Goal: Information Seeking & Learning: Learn about a topic

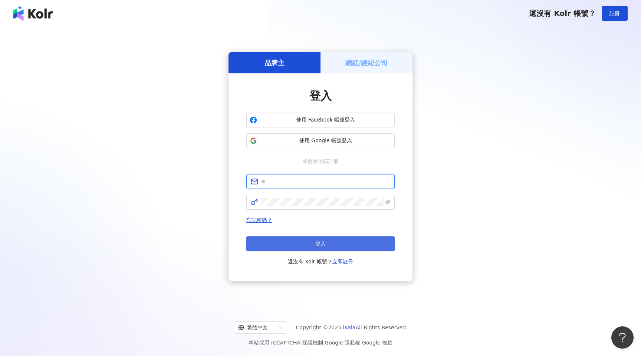
type input "**********"
click at [332, 242] on button "登入" at bounding box center [320, 243] width 148 height 15
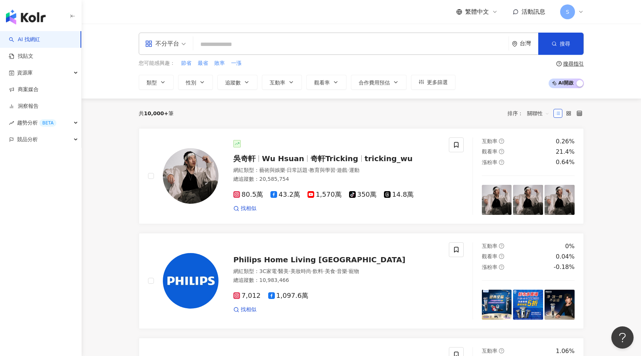
click at [318, 44] on input "search" at bounding box center [350, 44] width 309 height 14
paste input "**********"
type input "**********"
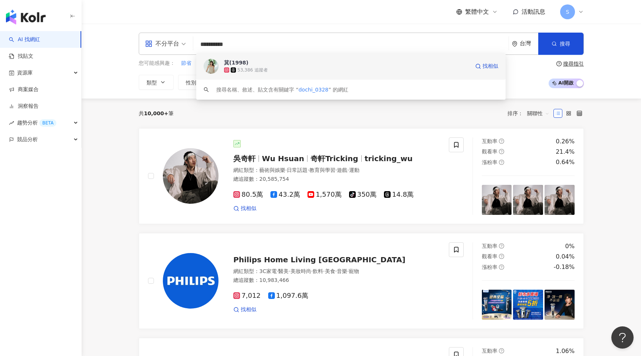
click at [283, 66] on div "53,386 追蹤者" at bounding box center [346, 69] width 245 height 7
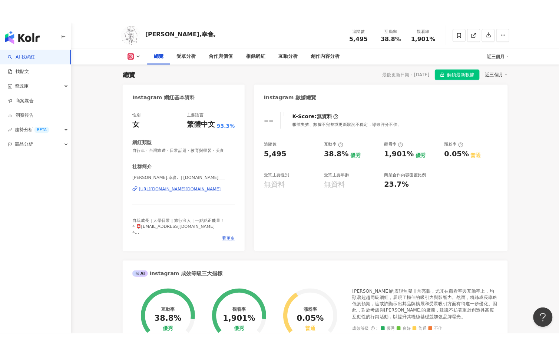
scroll to position [37, 0]
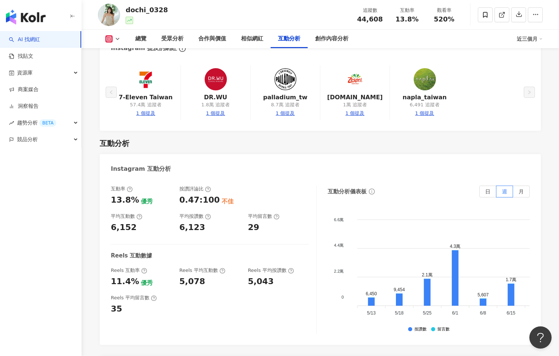
scroll to position [1446, 0]
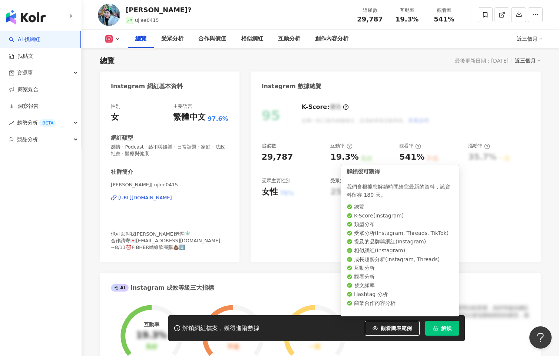
click at [438, 327] on button "解鎖" at bounding box center [442, 328] width 34 height 15
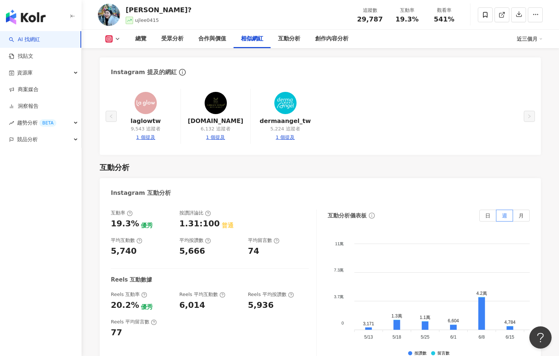
scroll to position [1380, 0]
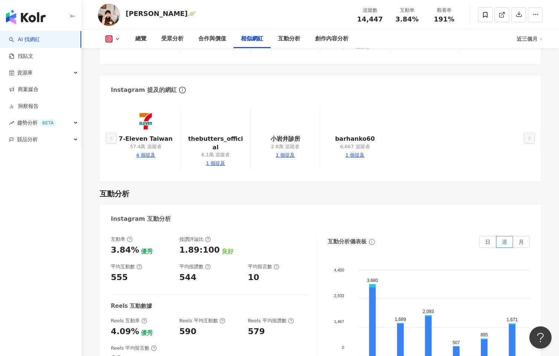
scroll to position [1343, 0]
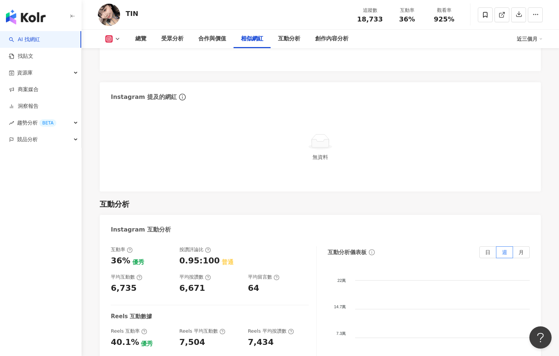
scroll to position [1260, 0]
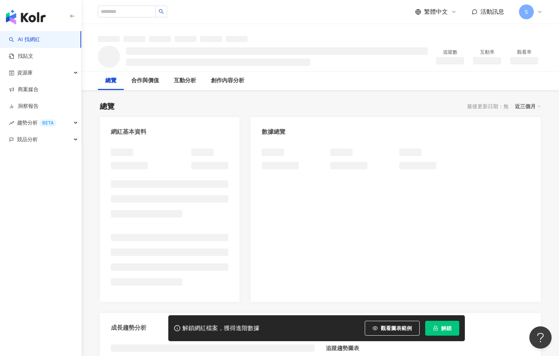
click at [442, 330] on span "解鎖" at bounding box center [446, 328] width 10 height 6
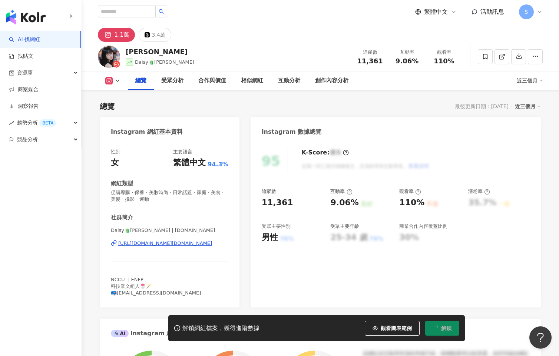
scroll to position [46, 0]
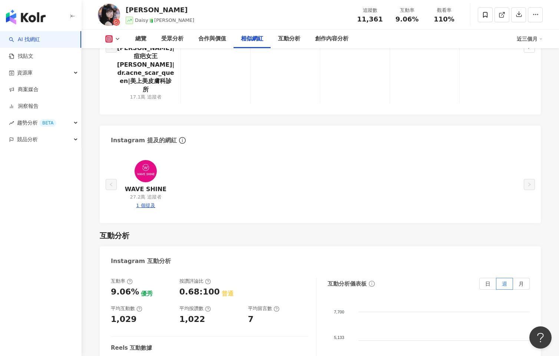
scroll to position [1409, 0]
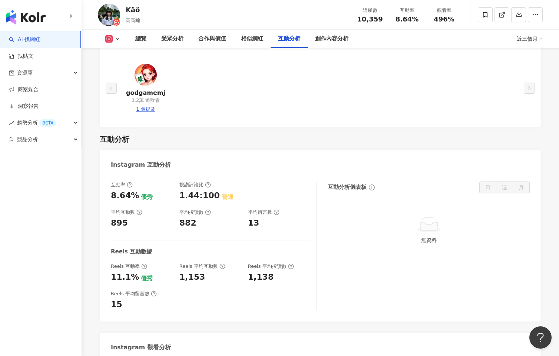
scroll to position [1380, 0]
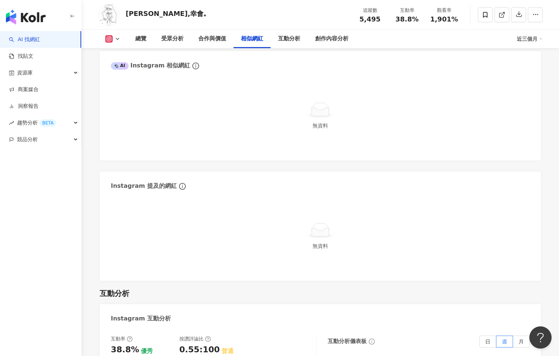
scroll to position [1297, 0]
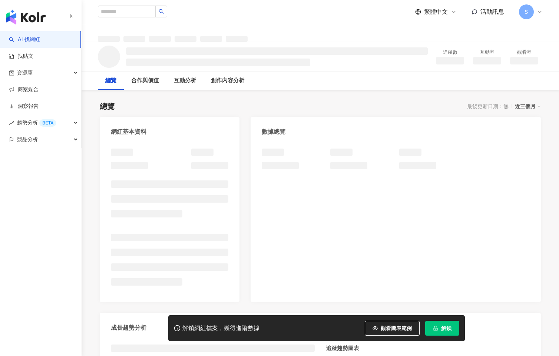
click at [445, 327] on span "解鎖" at bounding box center [446, 328] width 10 height 6
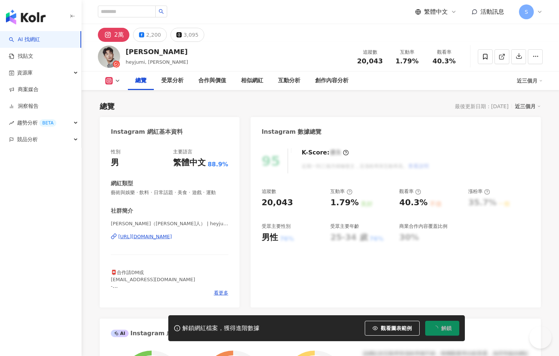
scroll to position [46, 0]
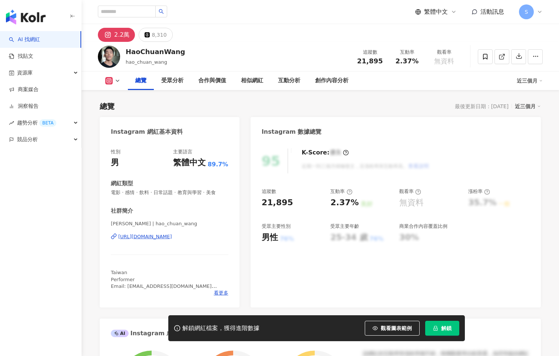
click at [441, 330] on button "解鎖" at bounding box center [442, 328] width 34 height 15
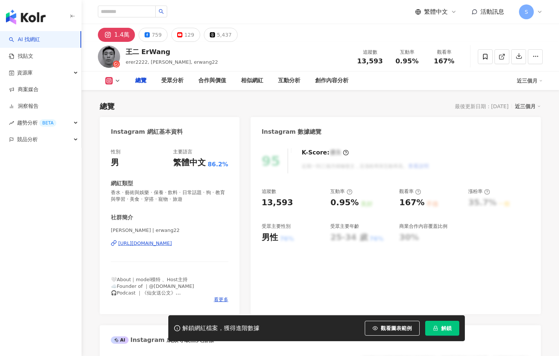
click at [449, 331] on span "解鎖" at bounding box center [446, 328] width 10 height 6
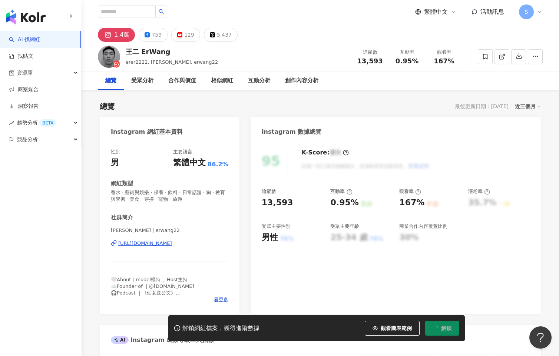
scroll to position [46, 0]
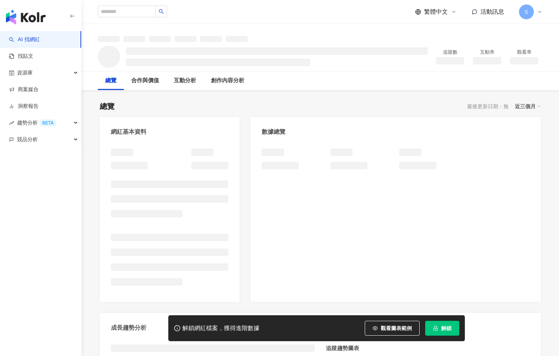
click at [438, 329] on button "解鎖" at bounding box center [442, 328] width 34 height 15
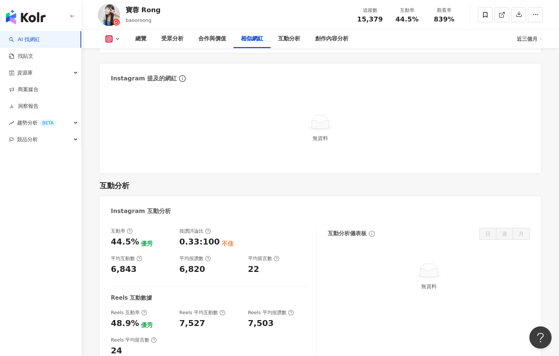
scroll to position [1380, 0]
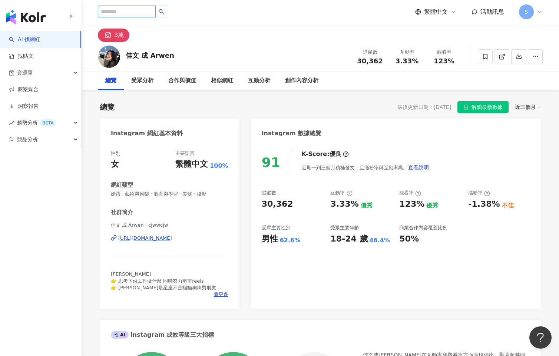
click at [152, 11] on input "search" at bounding box center [127, 12] width 58 height 12
paste input "**********"
type input "**********"
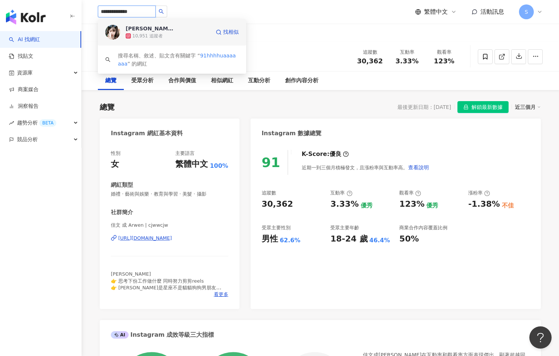
click at [171, 37] on div "10,951 追蹤者" at bounding box center [168, 35] width 85 height 7
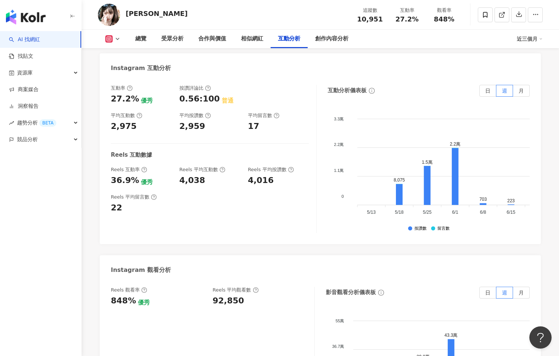
scroll to position [1348, 0]
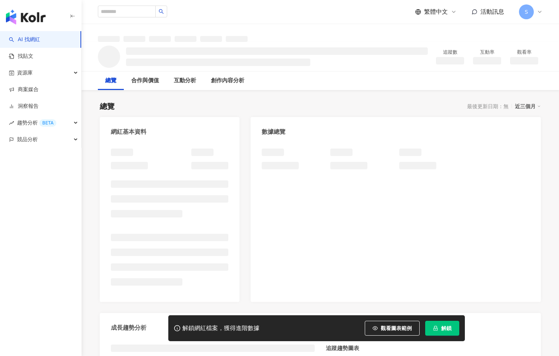
click at [447, 329] on span "解鎖" at bounding box center [446, 328] width 10 height 6
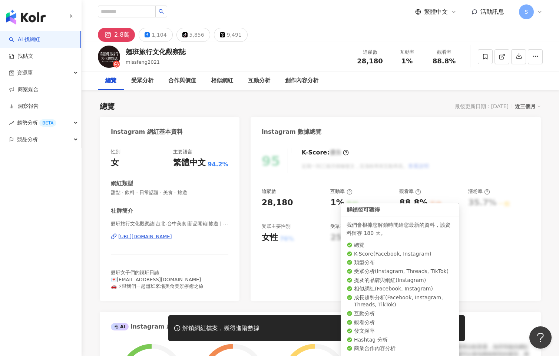
scroll to position [46, 0]
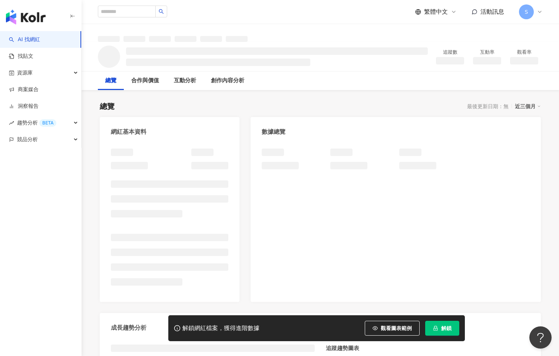
click at [444, 327] on span "解鎖" at bounding box center [446, 328] width 10 height 6
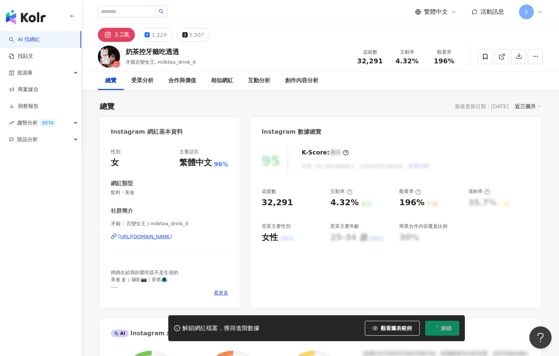
click at [445, 328] on span "解鎖" at bounding box center [446, 328] width 10 height 6
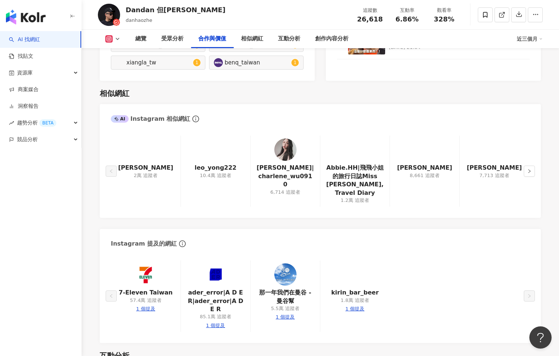
scroll to position [1414, 0]
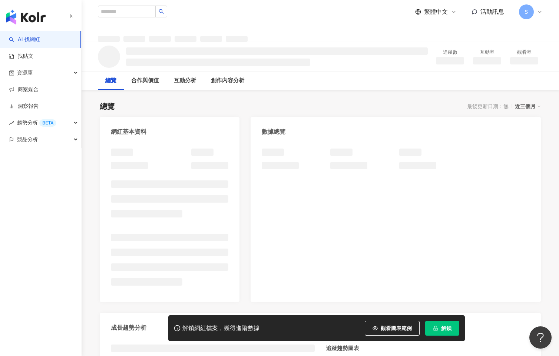
click at [450, 331] on span "解鎖" at bounding box center [446, 328] width 10 height 6
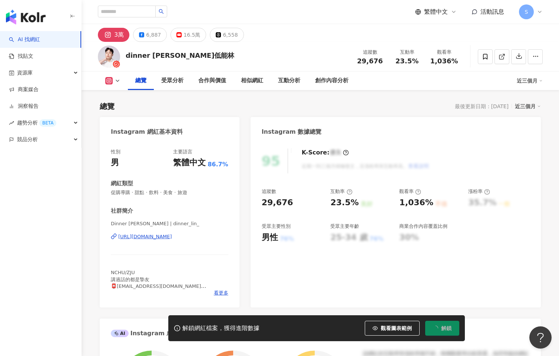
scroll to position [46, 0]
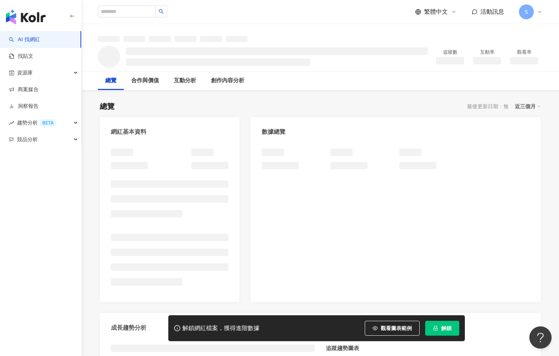
click at [441, 328] on button "解鎖" at bounding box center [442, 328] width 34 height 15
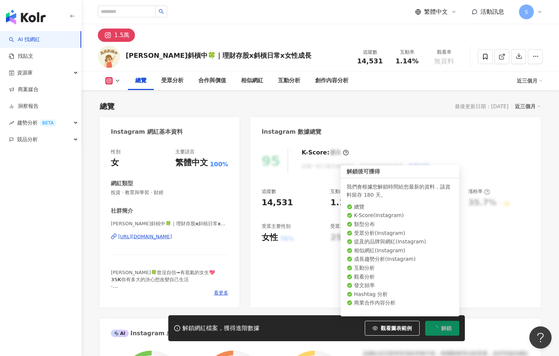
scroll to position [46, 0]
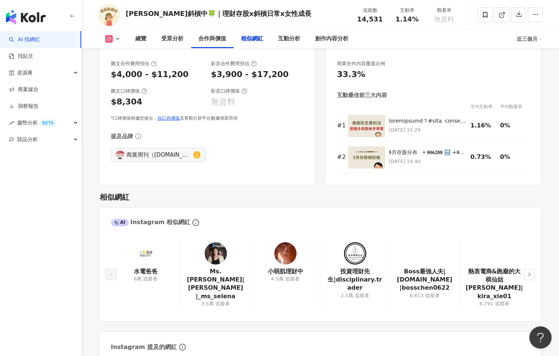
scroll to position [1306, 0]
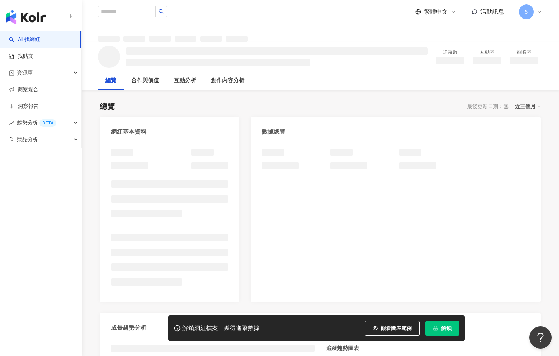
click at [441, 329] on button "解鎖" at bounding box center [442, 328] width 34 height 15
click at [438, 325] on button "解鎖" at bounding box center [442, 328] width 34 height 15
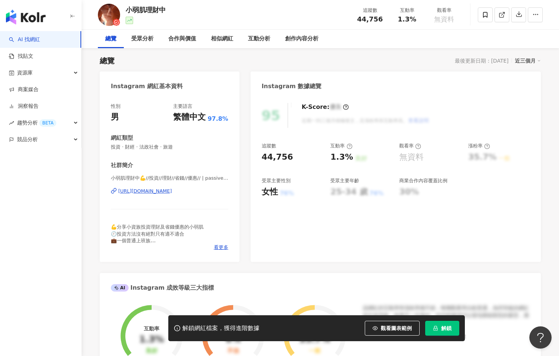
click at [443, 327] on span "解鎖" at bounding box center [446, 328] width 10 height 6
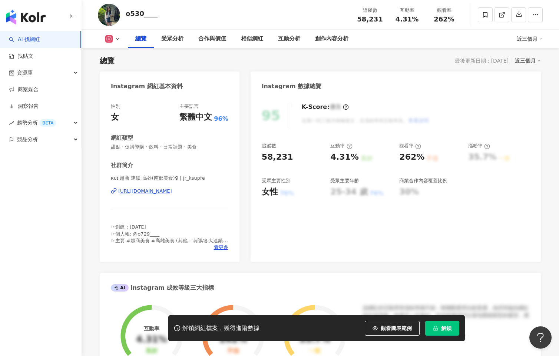
click at [439, 326] on button "解鎖" at bounding box center [442, 328] width 34 height 15
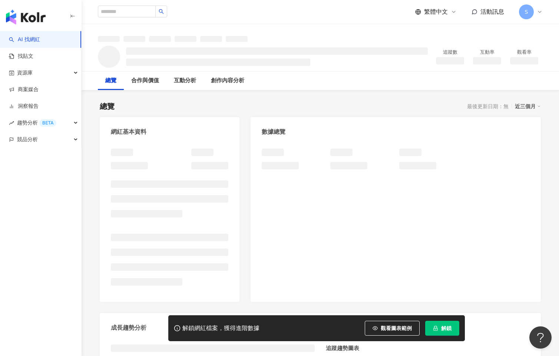
click at [446, 324] on button "解鎖" at bounding box center [442, 328] width 34 height 15
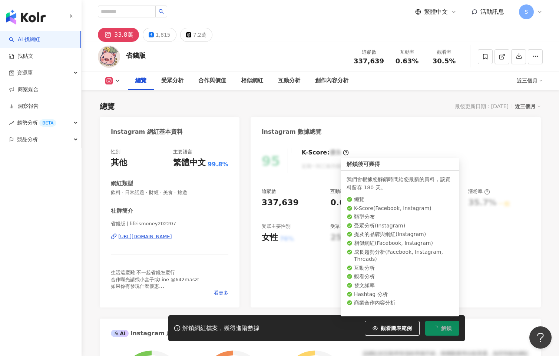
scroll to position [46, 0]
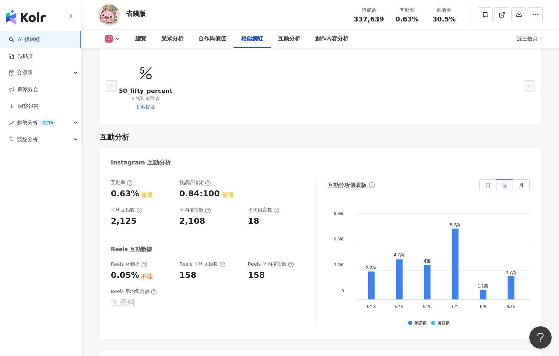
scroll to position [1417, 0]
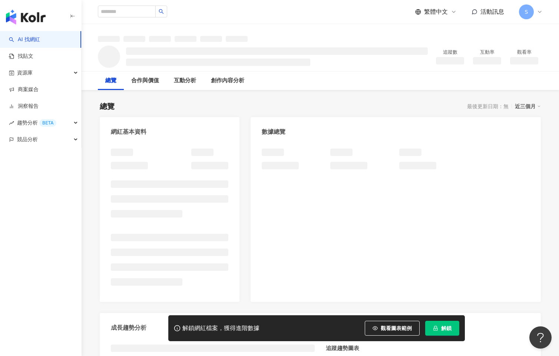
click at [442, 324] on button "解鎖" at bounding box center [442, 328] width 34 height 15
click at [440, 328] on button "解鎖" at bounding box center [442, 328] width 34 height 15
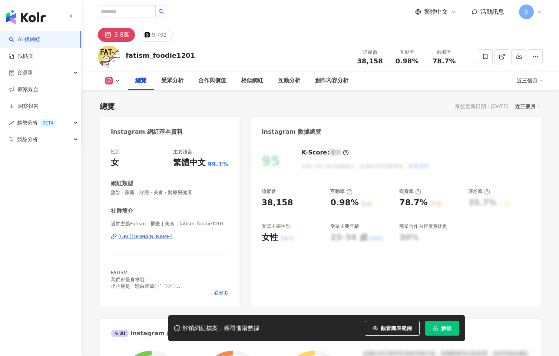
click at [447, 328] on span "解鎖" at bounding box center [446, 328] width 10 height 6
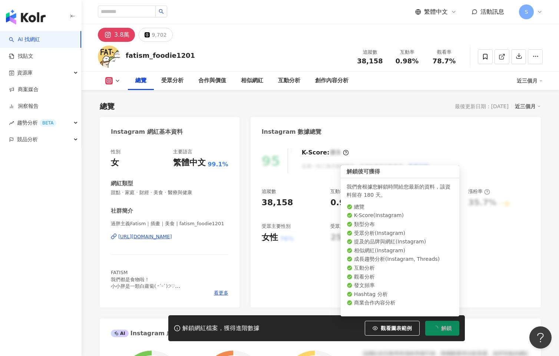
scroll to position [46, 0]
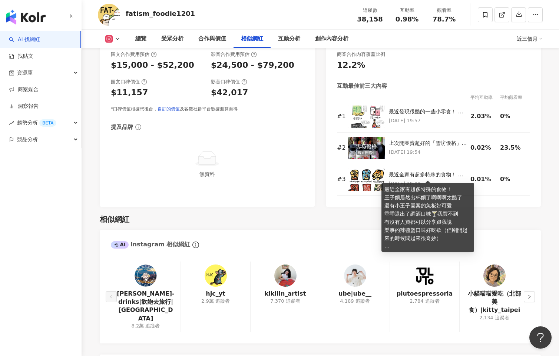
scroll to position [1306, 0]
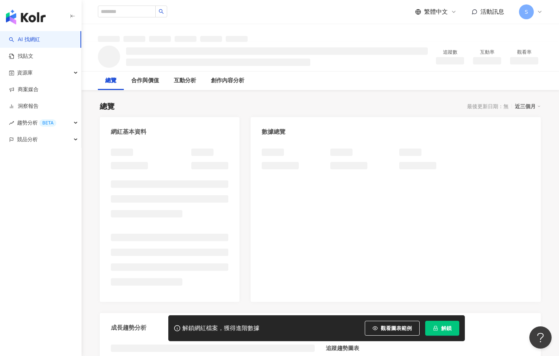
click at [441, 329] on span "解鎖" at bounding box center [446, 328] width 10 height 6
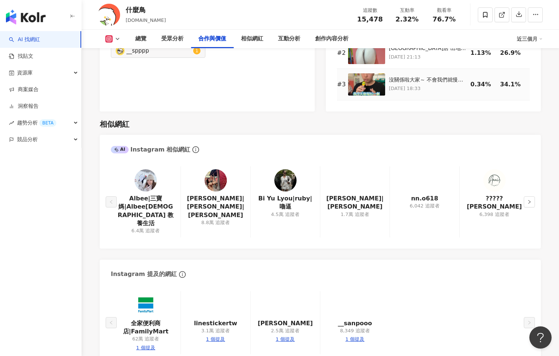
scroll to position [1417, 0]
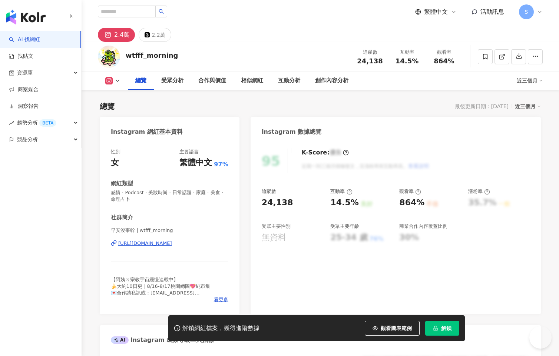
click at [446, 334] on button "解鎖" at bounding box center [442, 328] width 34 height 15
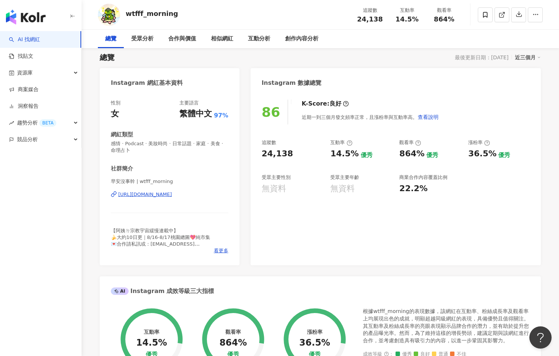
scroll to position [46, 0]
